Goal: Transaction & Acquisition: Download file/media

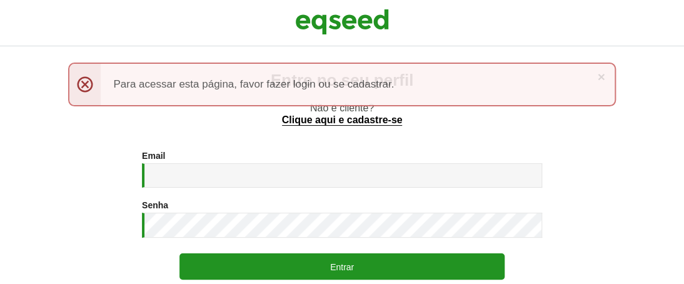
type input "**********"
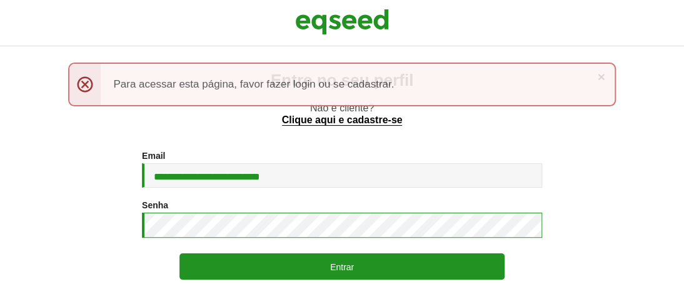
click at [180, 253] on button "Entrar" at bounding box center [342, 266] width 325 height 26
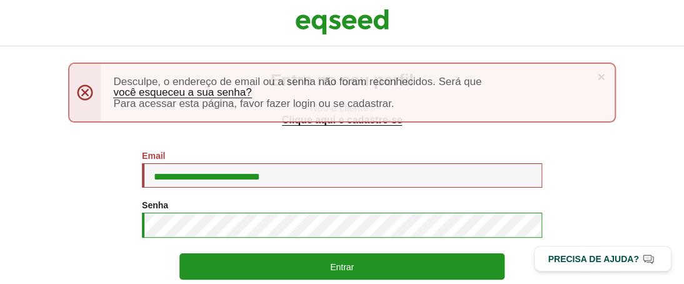
click at [180, 253] on button "Entrar" at bounding box center [342, 266] width 325 height 26
